Goal: Task Accomplishment & Management: Manage account settings

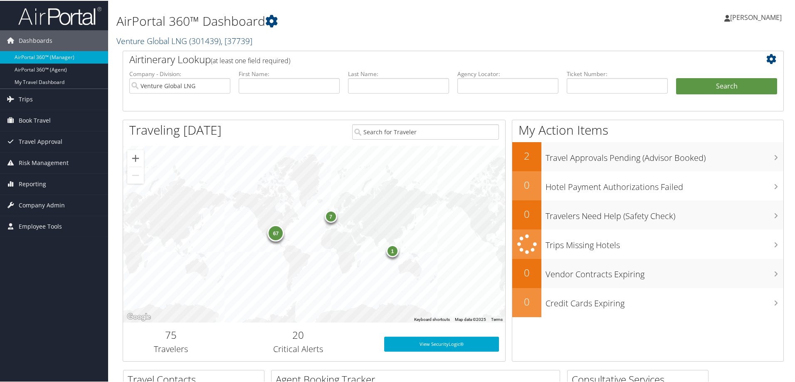
click at [167, 39] on link "Venture Global LNG ( 301439 ) , [ 37739 ]" at bounding box center [184, 40] width 136 height 11
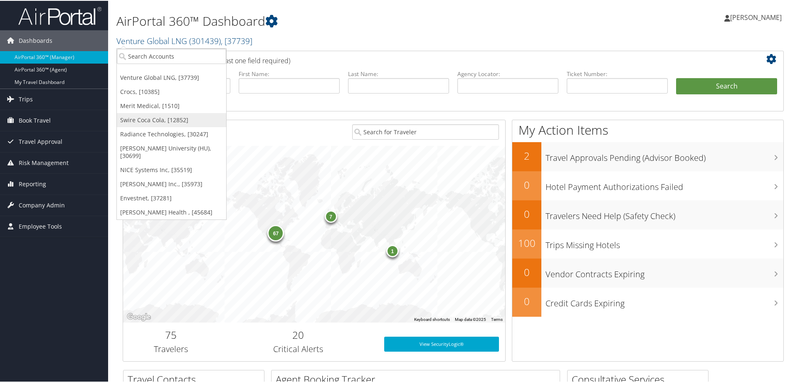
click at [152, 117] on link "Swire Coca Cola, [12852]" at bounding box center [171, 119] width 109 height 14
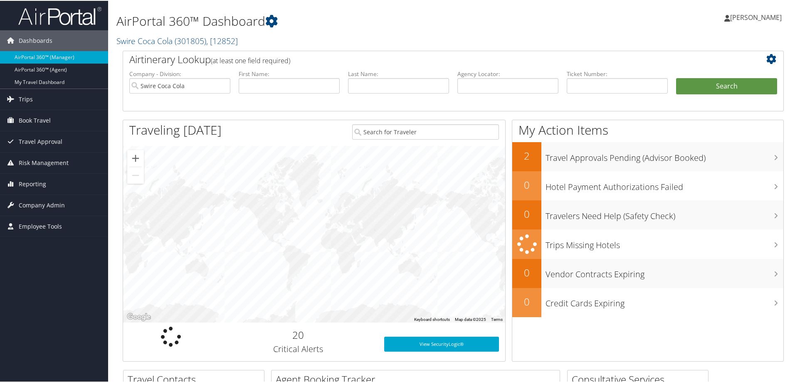
click at [37, 202] on span "Company Admin" at bounding box center [42, 204] width 46 height 21
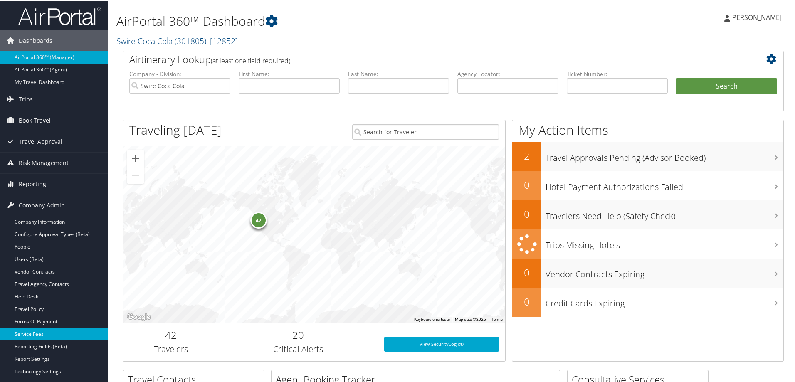
click at [40, 334] on link "Service Fees" at bounding box center [54, 333] width 108 height 12
